Goal: Use online tool/utility: Utilize a website feature to perform a specific function

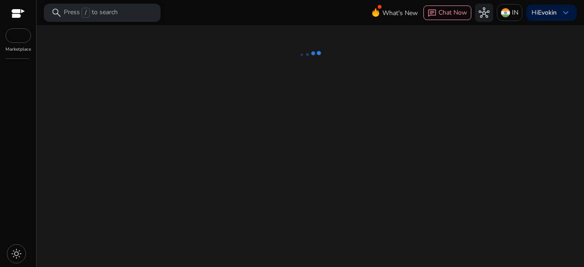
click at [98, 11] on p "Press / to search" at bounding box center [91, 13] width 54 height 10
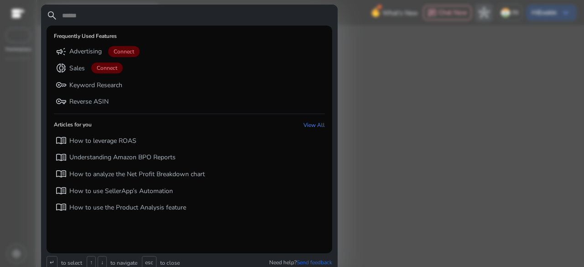
click at [13, 95] on div at bounding box center [292, 133] width 584 height 267
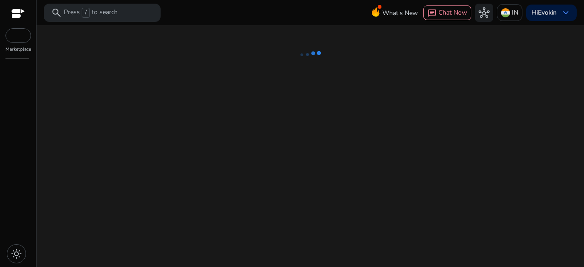
click at [18, 13] on div at bounding box center [18, 14] width 14 height 10
click at [553, 14] on b "Evokin" at bounding box center [547, 12] width 19 height 9
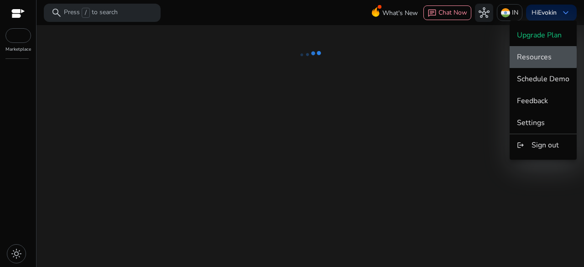
click at [538, 58] on span "Resources" at bounding box center [534, 57] width 35 height 10
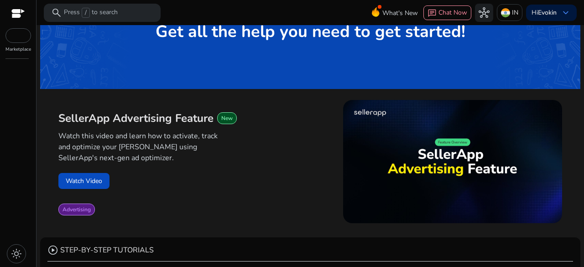
scroll to position [49, 0]
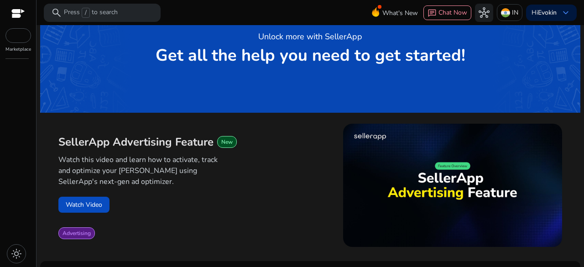
click at [21, 38] on div at bounding box center [18, 35] width 26 height 15
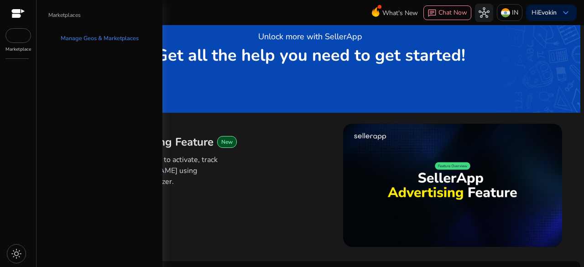
scroll to position [0, 0]
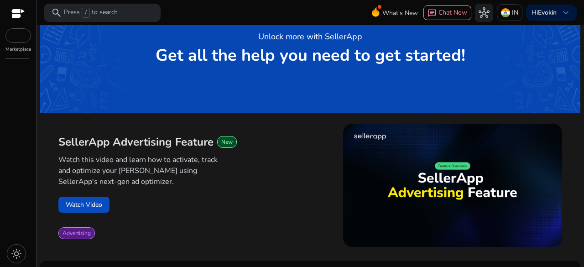
click at [19, 48] on p "Marketplace" at bounding box center [18, 49] width 26 height 7
click at [16, 9] on div at bounding box center [18, 14] width 14 height 10
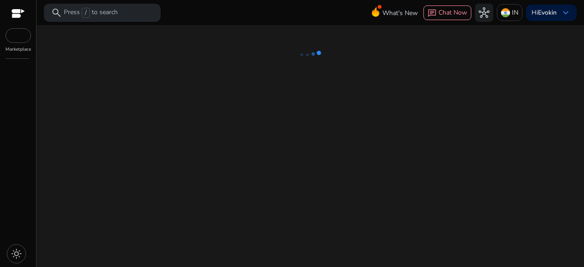
click at [110, 11] on p "Press / to search" at bounding box center [91, 13] width 54 height 10
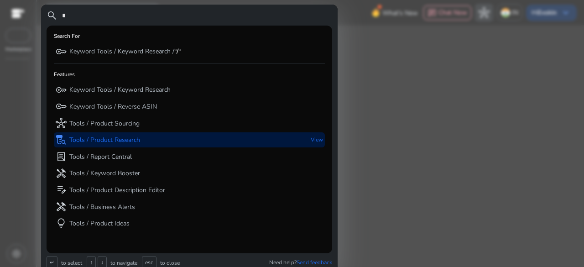
type input "*"
click at [113, 136] on p "Tools / Product Research" at bounding box center [104, 140] width 71 height 9
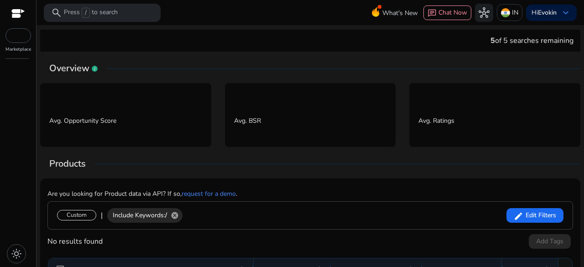
click at [144, 117] on p "Avg. Opportunity Score" at bounding box center [125, 118] width 153 height 14
click at [71, 115] on p "Avg. Opportunity Score" at bounding box center [125, 118] width 153 height 14
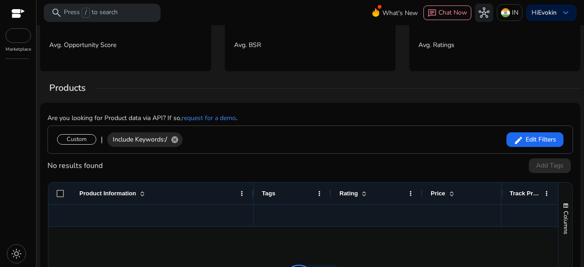
scroll to position [77, 0]
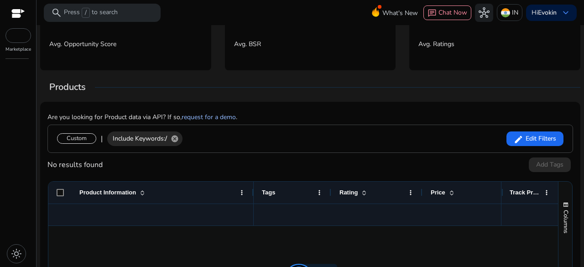
click at [209, 117] on link "request for a demo" at bounding box center [209, 117] width 54 height 9
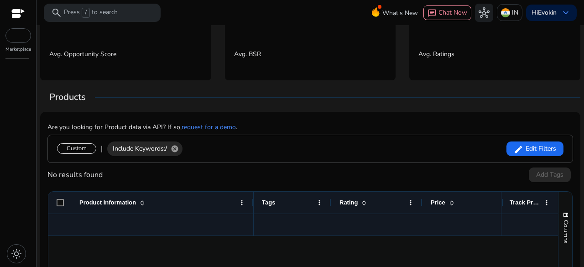
scroll to position [0, 0]
